Goal: Check status: Check status

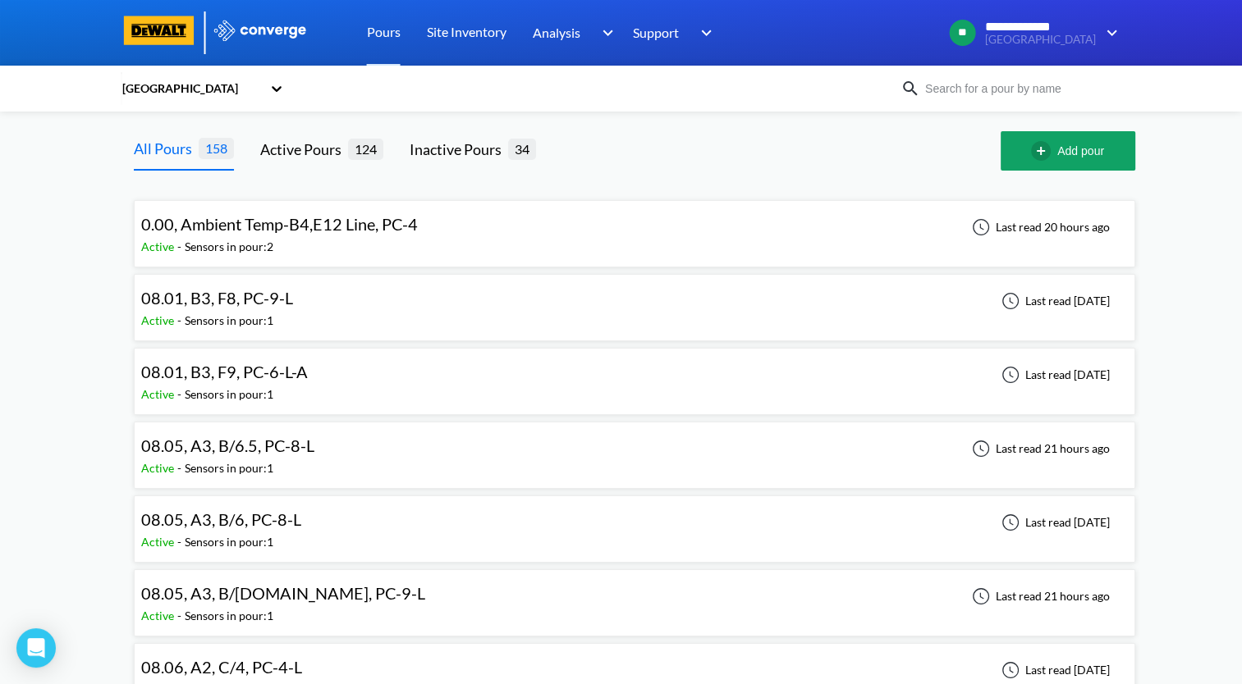
click at [404, 308] on div "08.01, B3, F8, PC-9-L Active - Sensors in pour: 1 Last read [DATE]" at bounding box center [634, 307] width 986 height 53
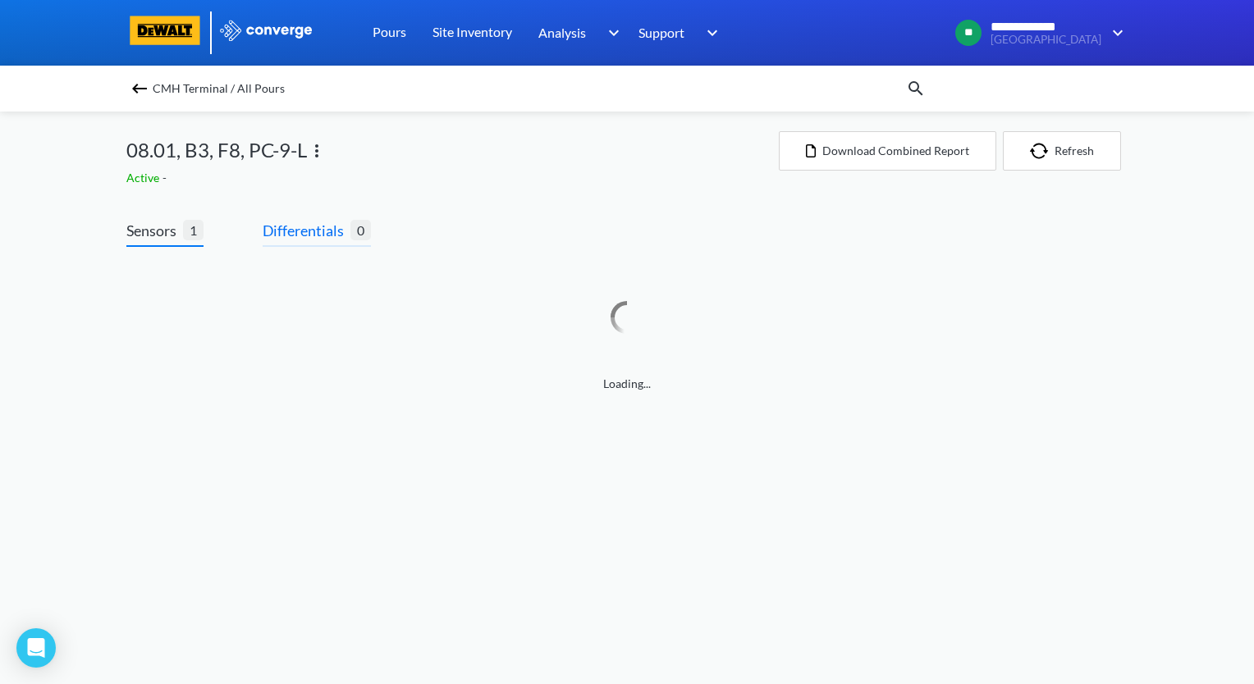
click at [322, 232] on span "Differentials" at bounding box center [307, 230] width 88 height 23
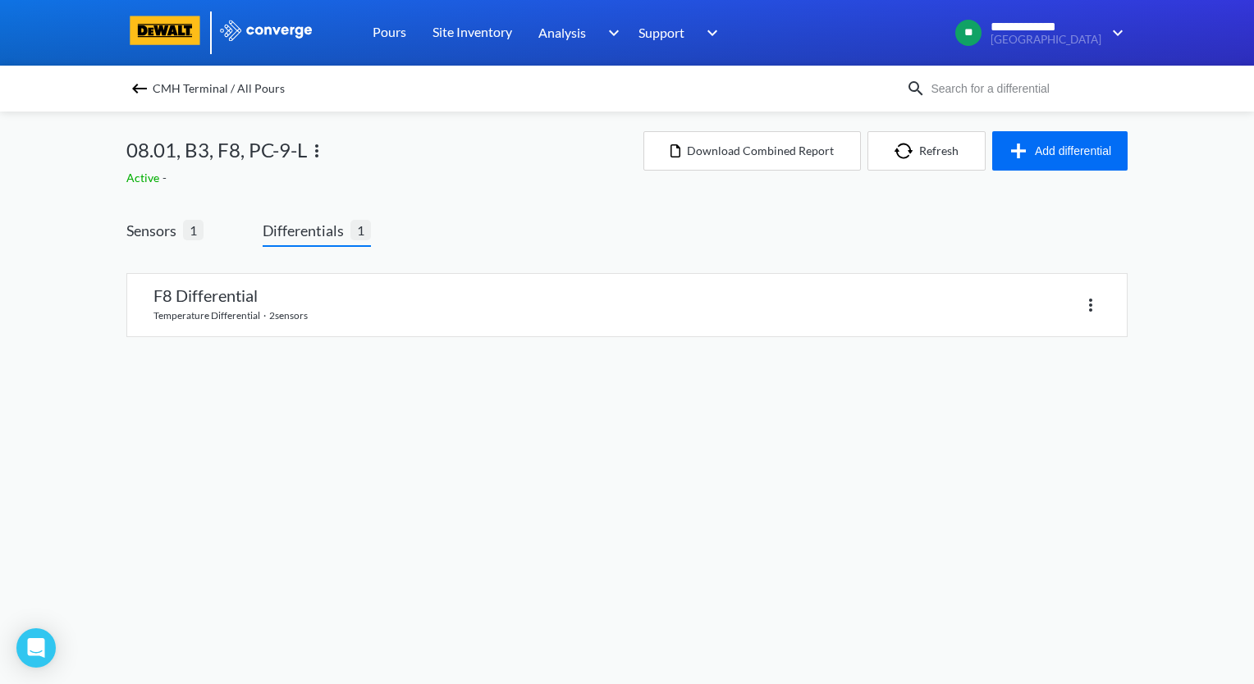
click at [398, 338] on div "F8 Differential temperature differential · 2 sensors" at bounding box center [626, 315] width 1001 height 110
click at [410, 327] on link at bounding box center [626, 305] width 999 height 62
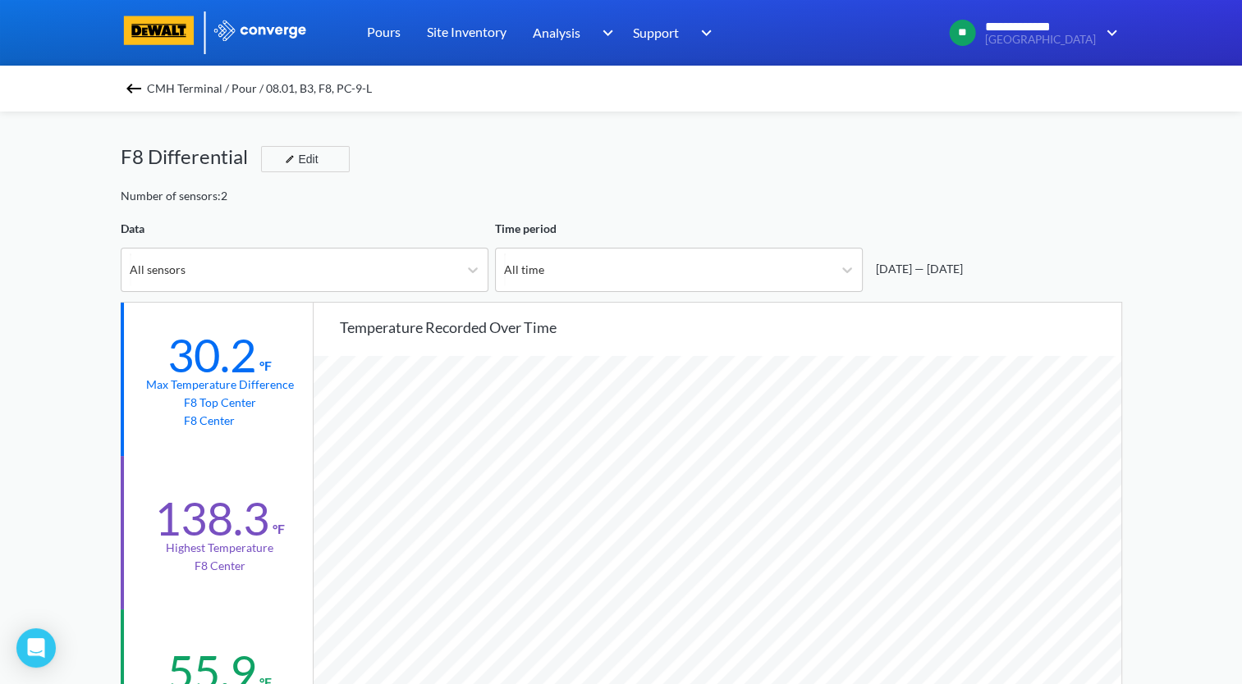
scroll to position [1374, 1241]
click at [144, 88] on img at bounding box center [134, 89] width 20 height 20
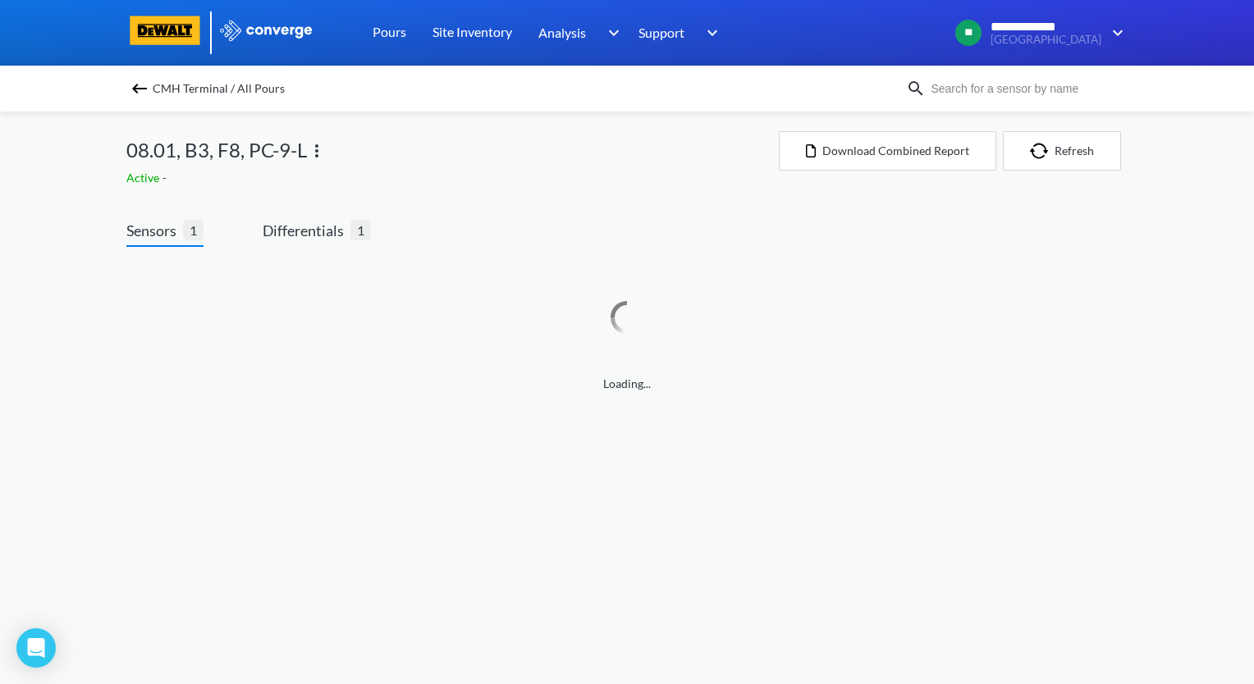
click at [144, 94] on img at bounding box center [140, 89] width 20 height 20
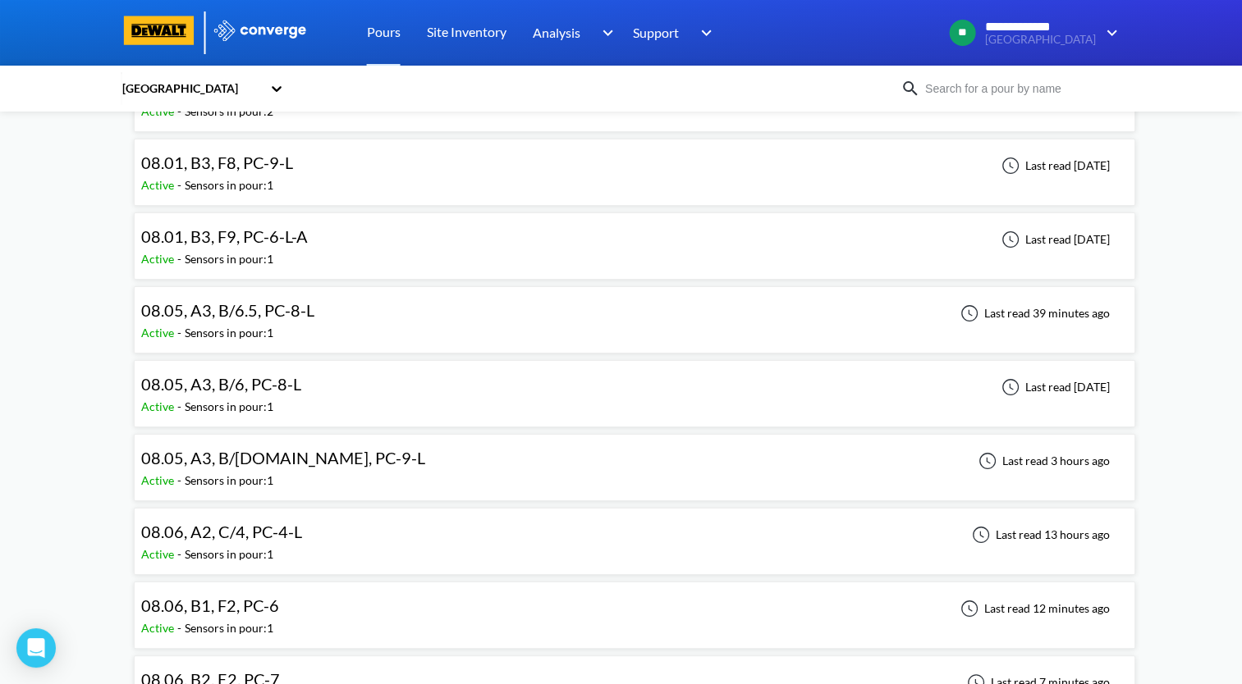
scroll to position [164, 0]
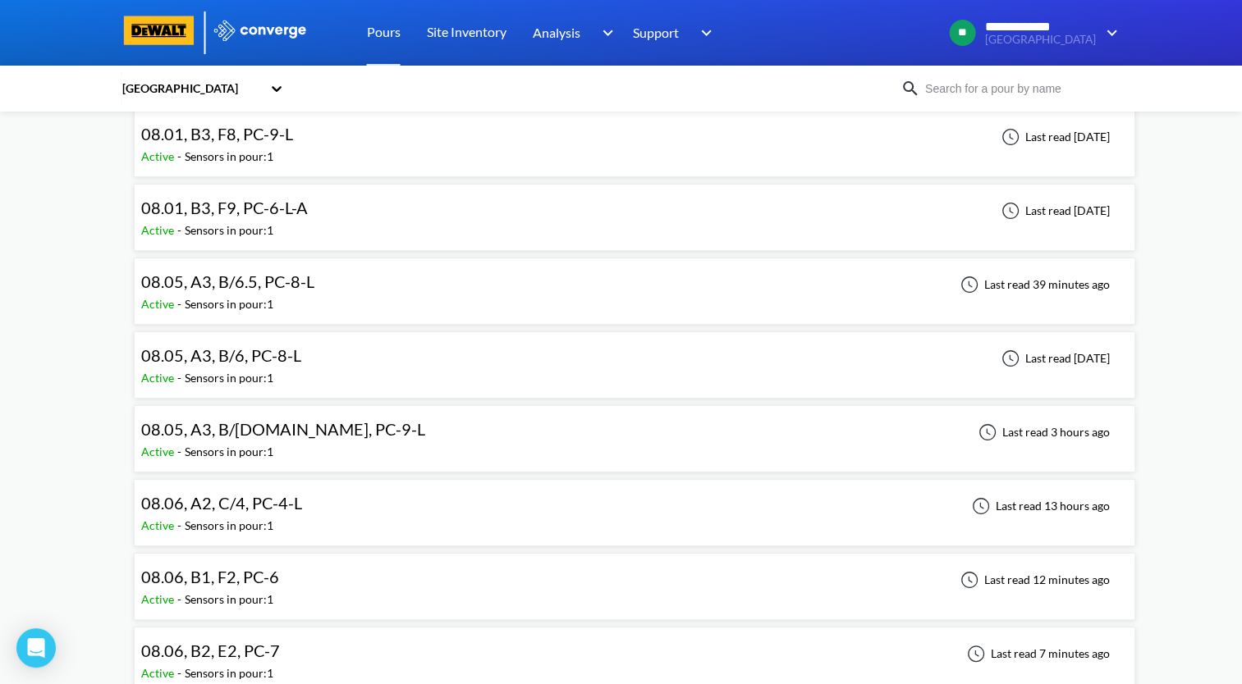
click at [401, 435] on div "08.05, A3, B/[DOMAIN_NAME], PC-9-L Active - Sensors in pour: 1 Last read 3 hour…" at bounding box center [634, 439] width 986 height 53
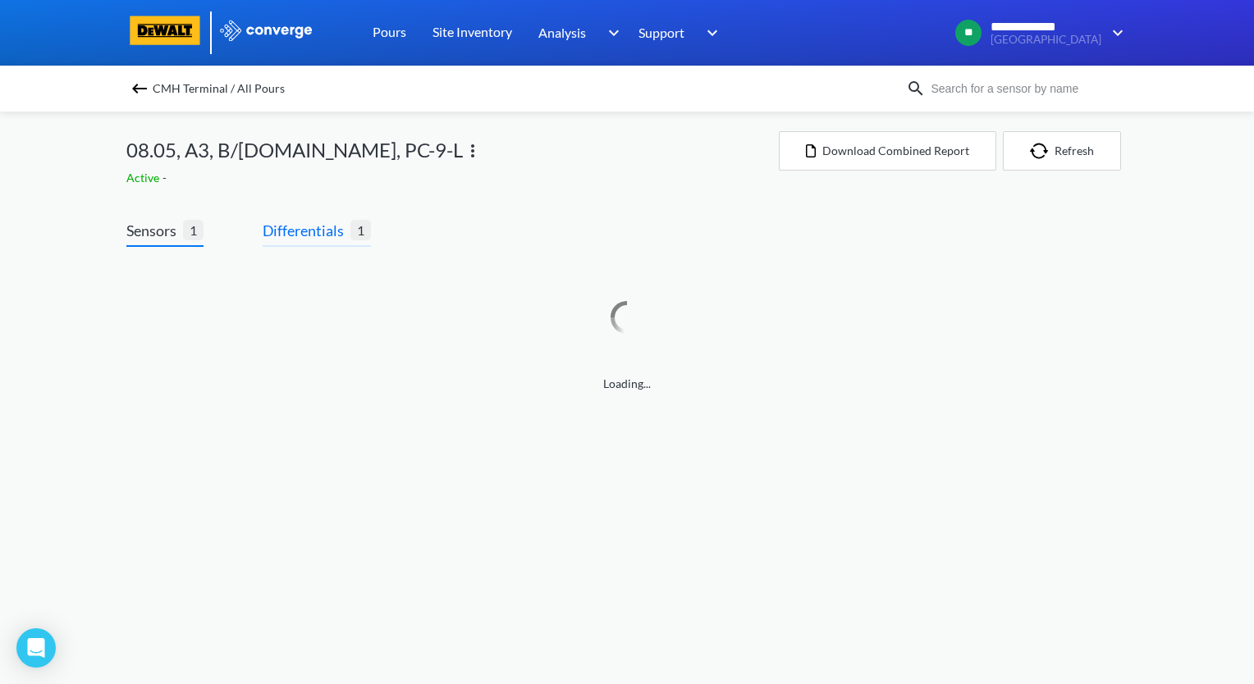
click at [327, 222] on span "Differentials" at bounding box center [307, 230] width 88 height 23
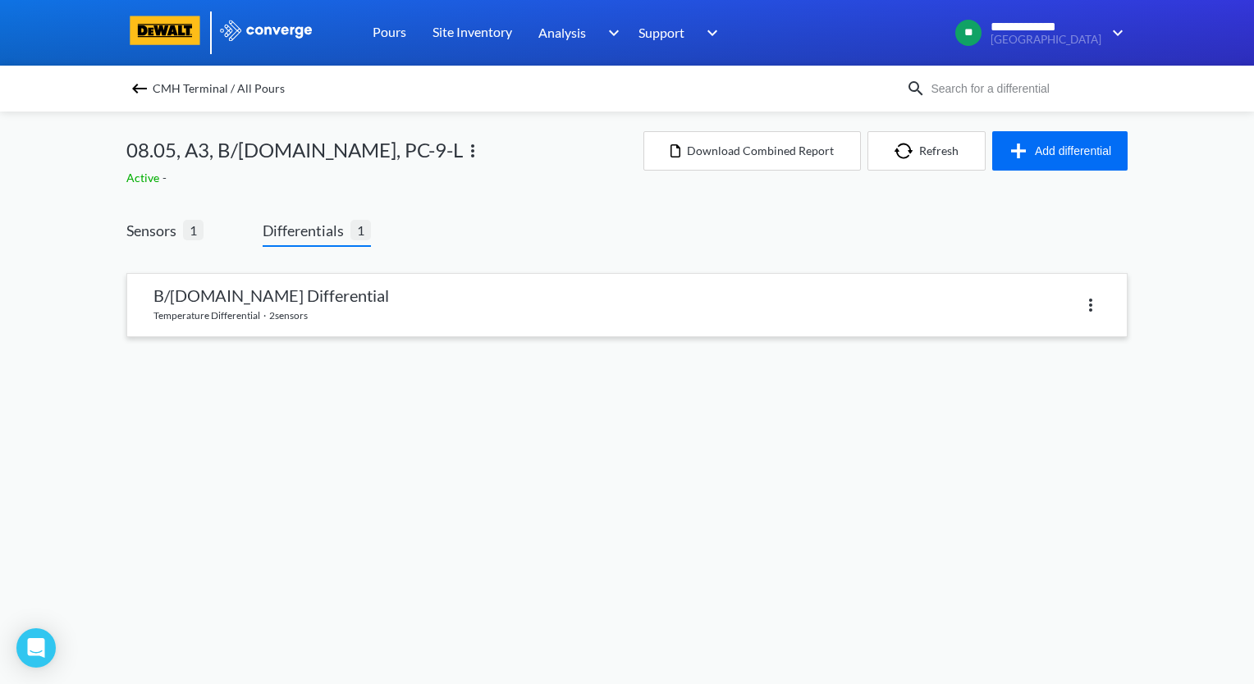
click at [318, 298] on link at bounding box center [626, 305] width 999 height 62
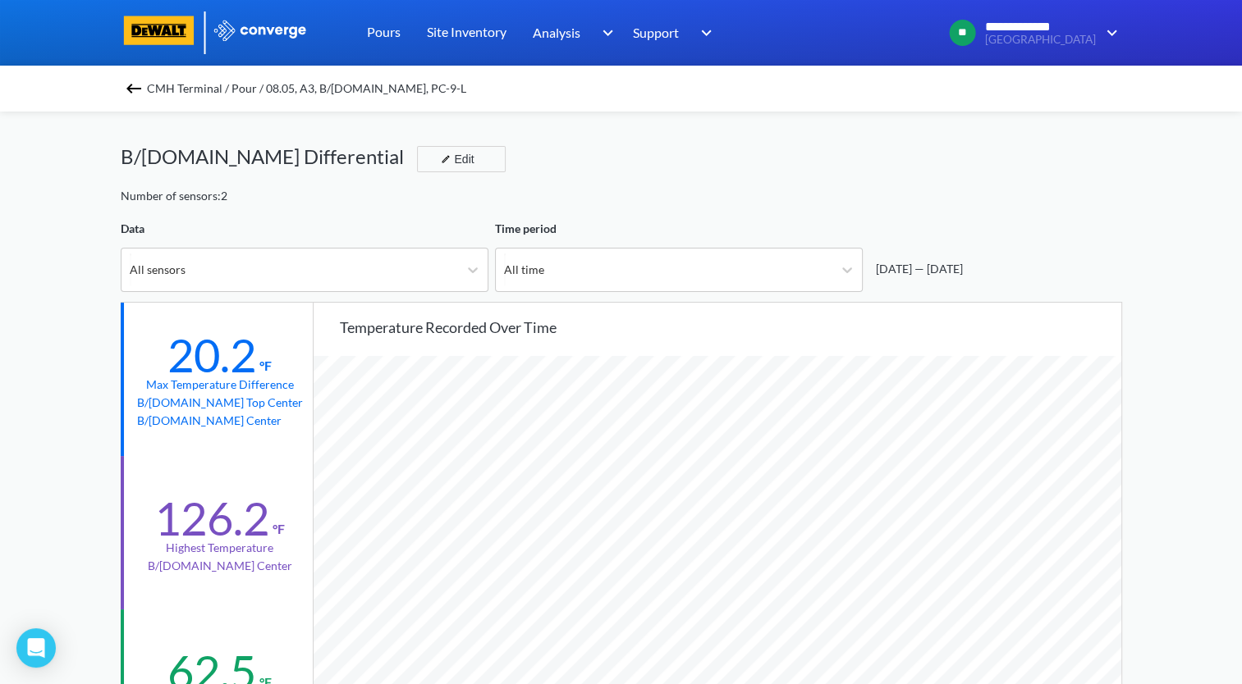
scroll to position [1374, 1241]
